Goal: Information Seeking & Learning: Learn about a topic

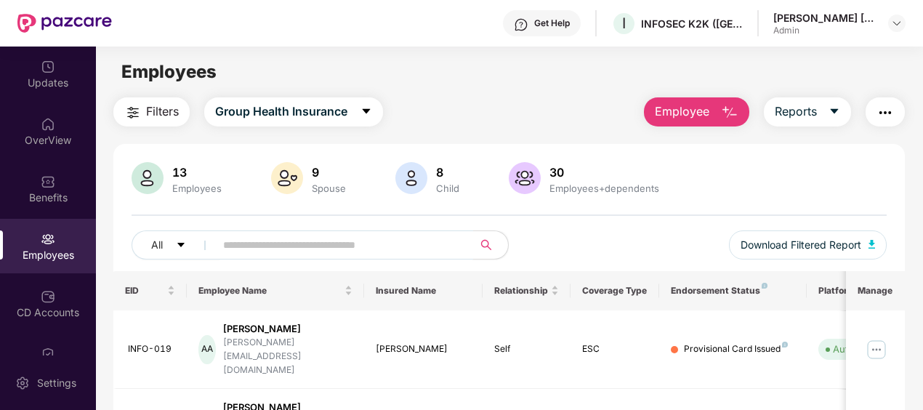
scroll to position [30, 0]
drag, startPoint x: 915, startPoint y: 163, endPoint x: 923, endPoint y: 247, distance: 84.7
click at [922, 247] on html "Get Help I INFOSEC K2K ([GEOGRAPHIC_DATA]) PRIVATE LIMITED[PERSON_NAME]d[PERSON…" at bounding box center [461, 205] width 923 height 410
click at [700, 236] on div "All Download Filtered Report" at bounding box center [510, 250] width 756 height 41
click at [533, 225] on div "13 Employees 9 Spouse 8 Child [DEMOGRAPHIC_DATA] Employees+dependents All Downl…" at bounding box center [509, 216] width 792 height 109
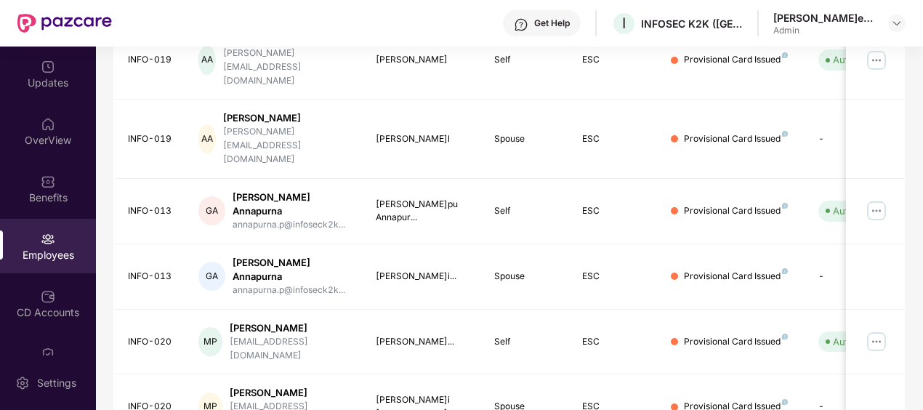
scroll to position [493, 0]
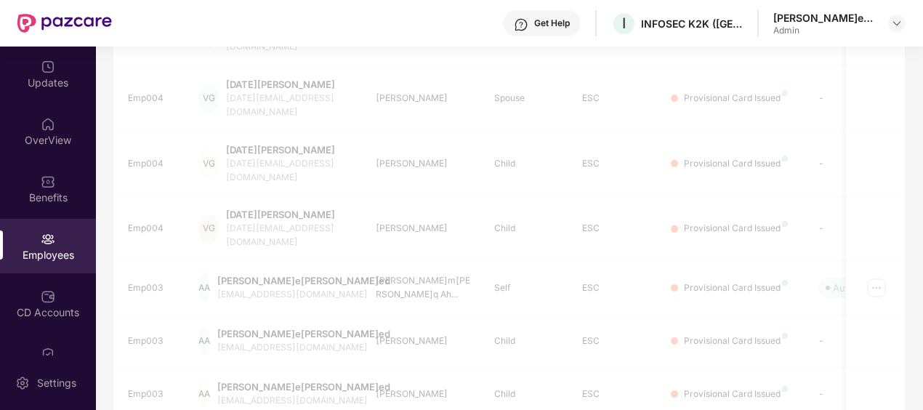
scroll to position [480, 0]
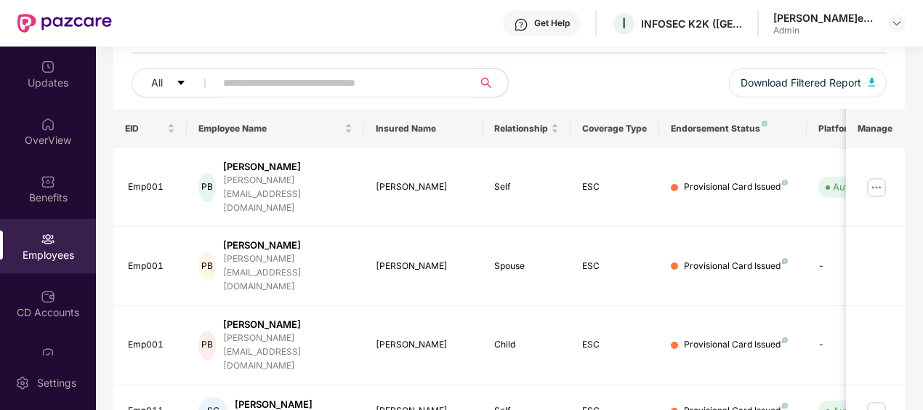
scroll to position [160, 0]
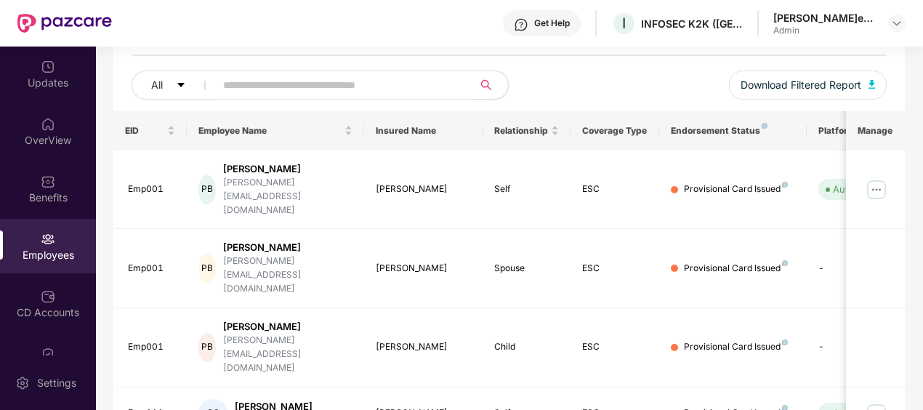
click at [240, 81] on input "text" at bounding box center [338, 85] width 230 height 22
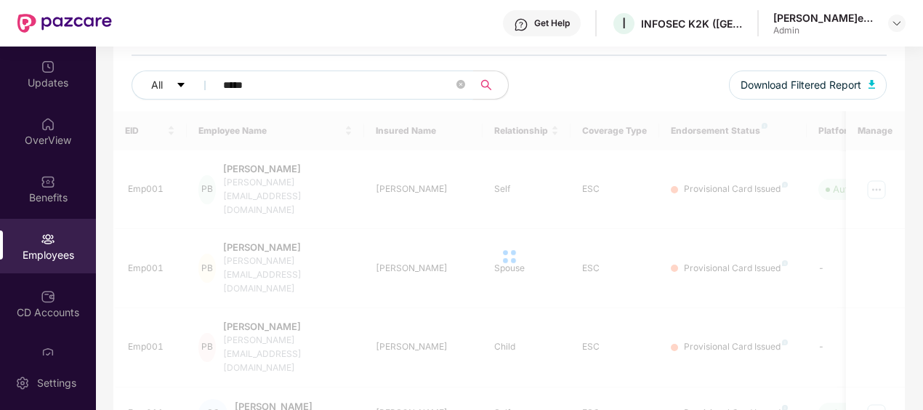
type input "*****"
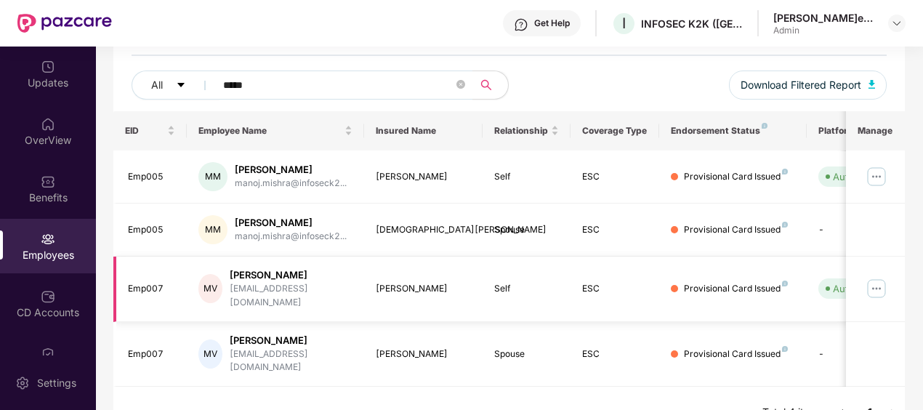
click at [878, 280] on img at bounding box center [876, 288] width 23 height 23
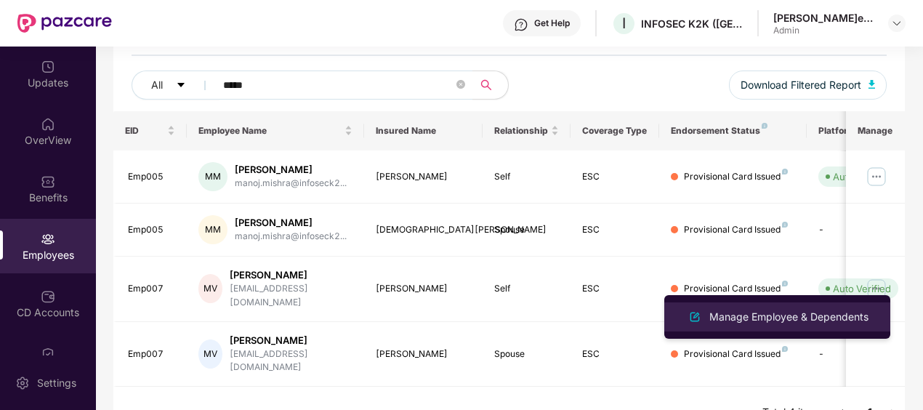
click at [759, 320] on div "Manage Employee & Dependents" at bounding box center [788, 317] width 165 height 16
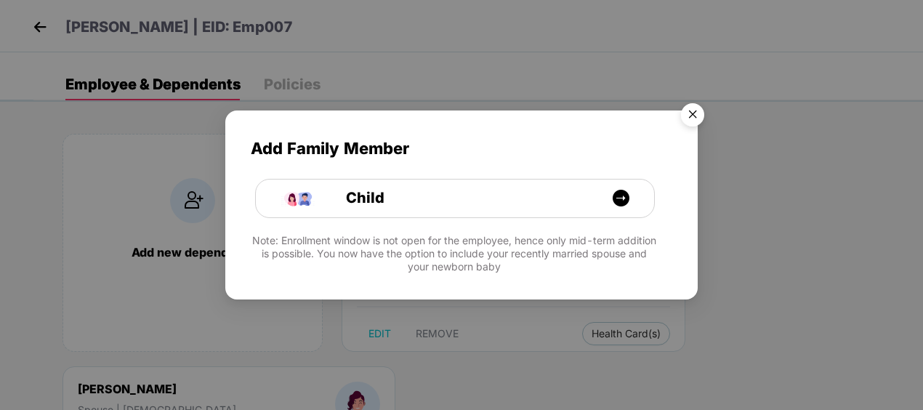
click at [697, 108] on img "Close" at bounding box center [692, 117] width 41 height 41
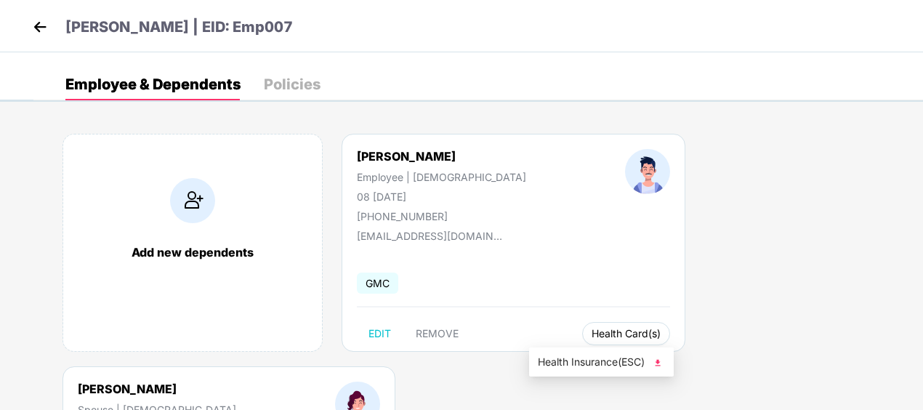
click at [591, 333] on span "Health Card(s)" at bounding box center [625, 333] width 69 height 7
click at [583, 359] on span "Health Insurance(ESC)" at bounding box center [601, 362] width 127 height 16
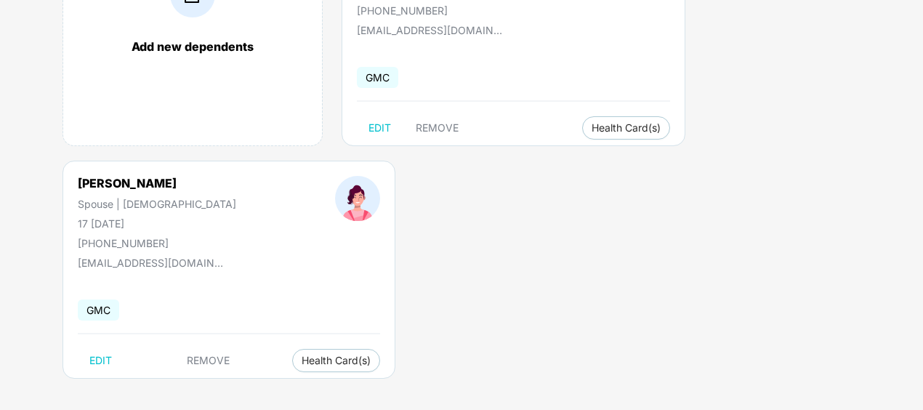
scroll to position [211, 0]
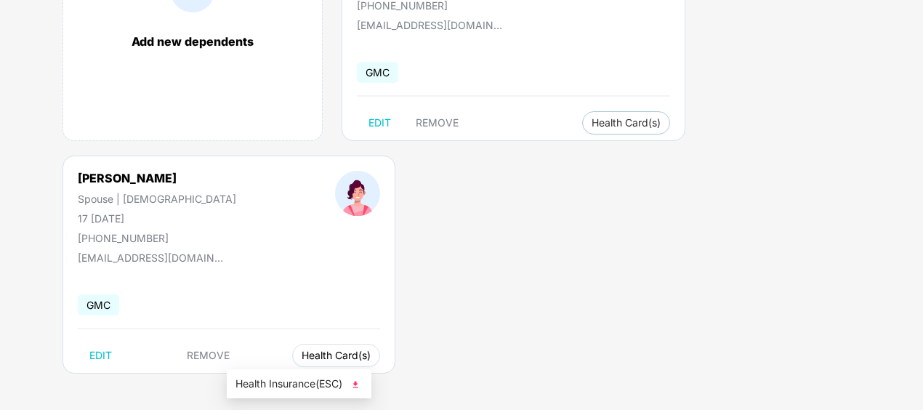
click at [292, 344] on button "Health Card(s)" at bounding box center [336, 355] width 88 height 23
click at [310, 380] on span "Health Insurance(ESC)" at bounding box center [298, 384] width 127 height 16
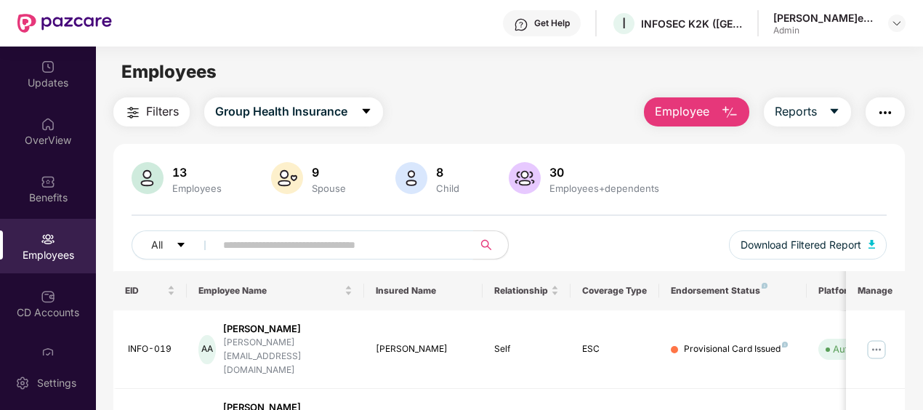
click at [368, 240] on input "text" at bounding box center [338, 245] width 230 height 22
click at [331, 262] on div "All Download Filtered Report" at bounding box center [510, 250] width 756 height 41
click at [48, 119] on img at bounding box center [48, 124] width 15 height 15
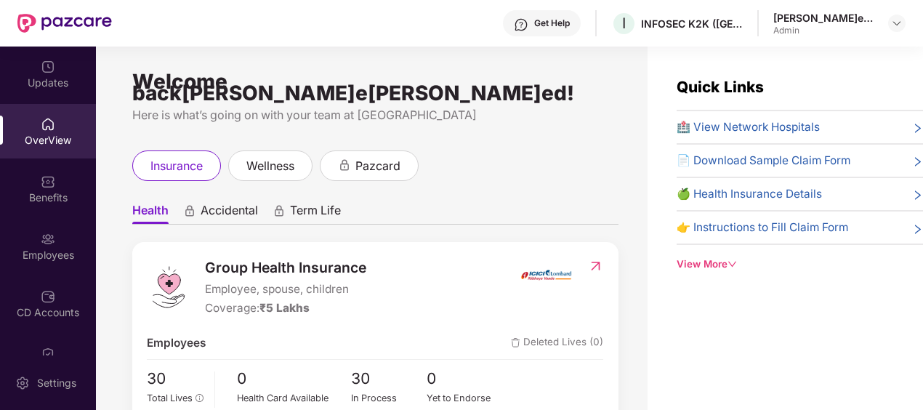
click at [801, 195] on span "🍏 Health Insurance Details" at bounding box center [748, 193] width 145 height 17
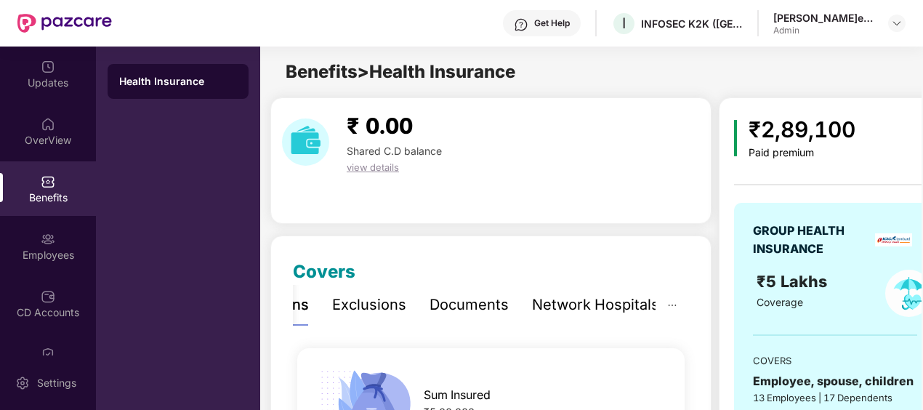
click at [638, 296] on div "Network Hospitals" at bounding box center [595, 305] width 127 height 23
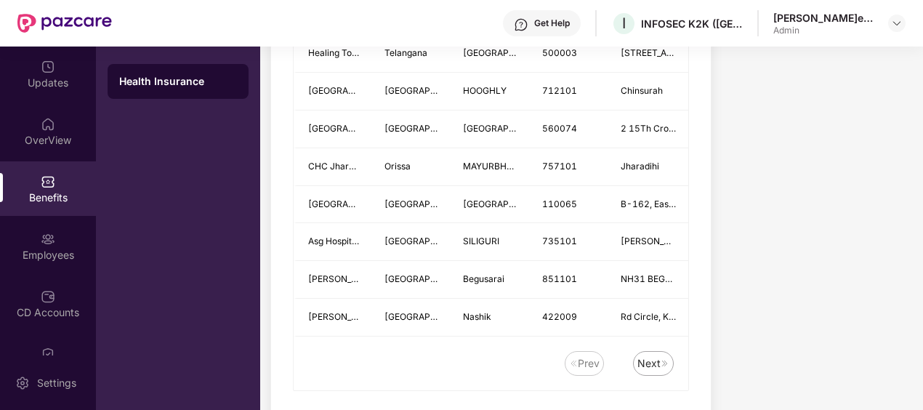
scroll to position [2043, 0]
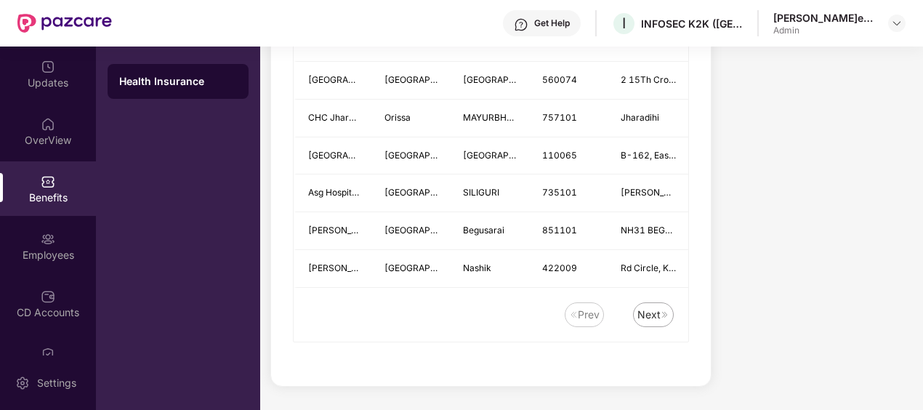
click at [653, 317] on div "Next" at bounding box center [648, 315] width 23 height 16
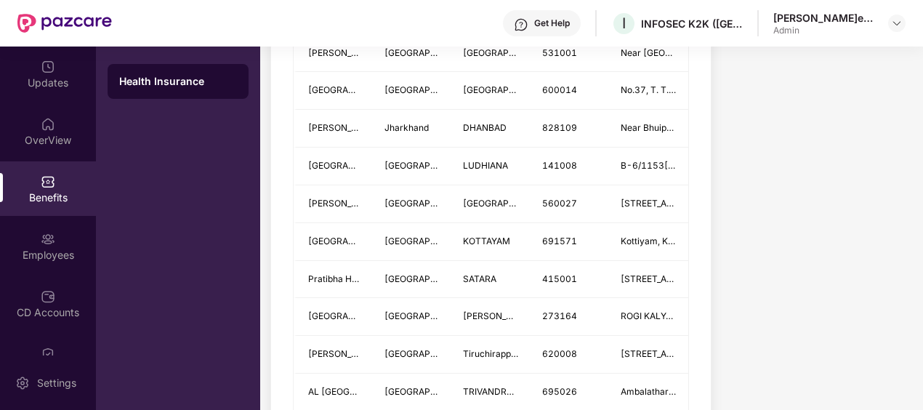
scroll to position [686, 0]
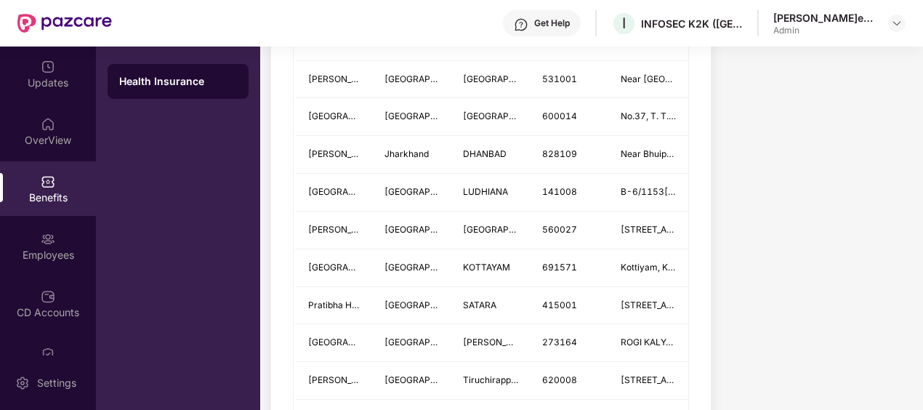
drag, startPoint x: 921, startPoint y: 174, endPoint x: 917, endPoint y: 134, distance: 40.8
drag, startPoint x: 921, startPoint y: 174, endPoint x: 911, endPoint y: 118, distance: 57.5
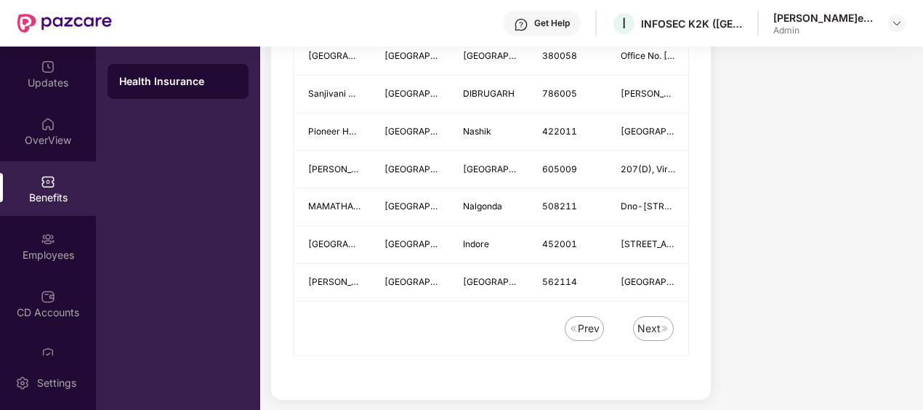
scroll to position [2043, 0]
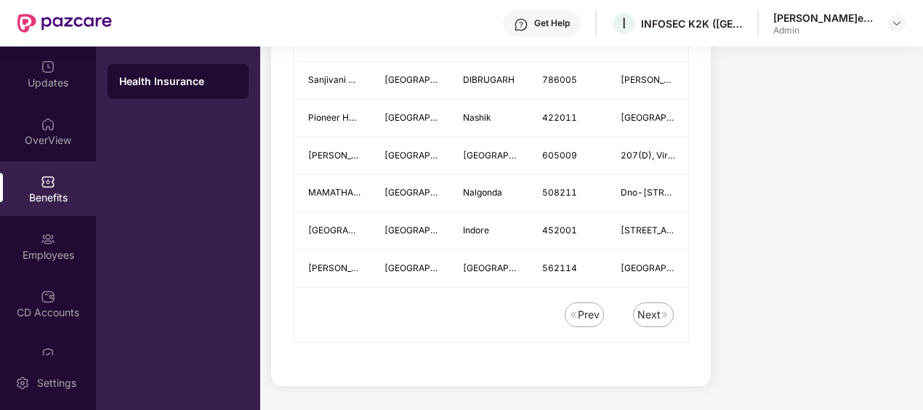
click at [652, 317] on div "Next" at bounding box center [648, 315] width 23 height 16
drag, startPoint x: 920, startPoint y: 388, endPoint x: 918, endPoint y: 296, distance: 92.3
drag, startPoint x: 921, startPoint y: 362, endPoint x: 910, endPoint y: 296, distance: 66.3
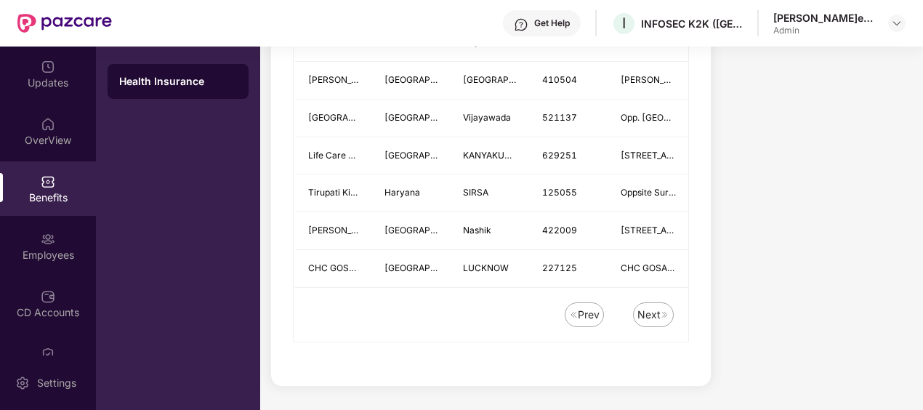
drag, startPoint x: 910, startPoint y: 262, endPoint x: 920, endPoint y: 292, distance: 31.9
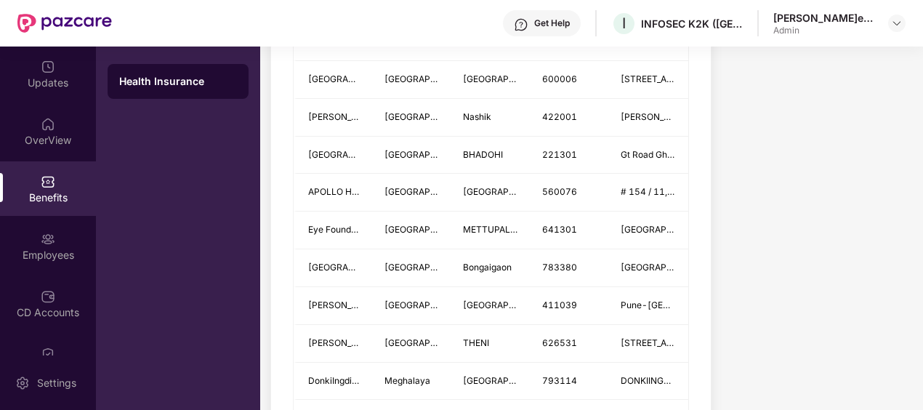
scroll to position [1081, 0]
